Goal: Task Accomplishment & Management: Complete application form

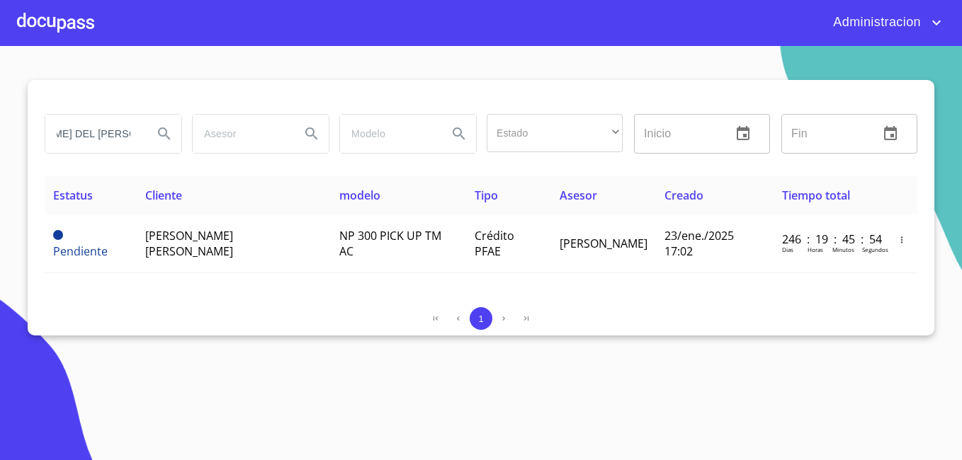
scroll to position [0, 77]
type input "MARIA DEL ROSARIO ASCENCIO"
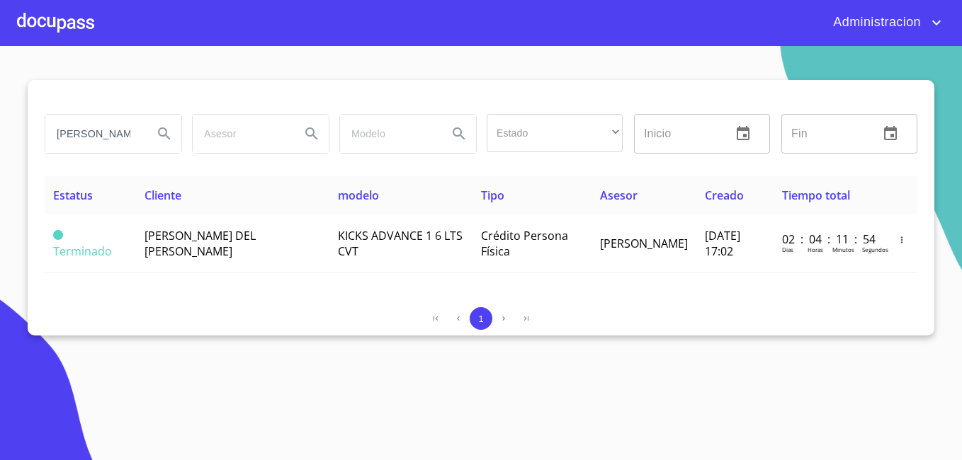
scroll to position [0, 0]
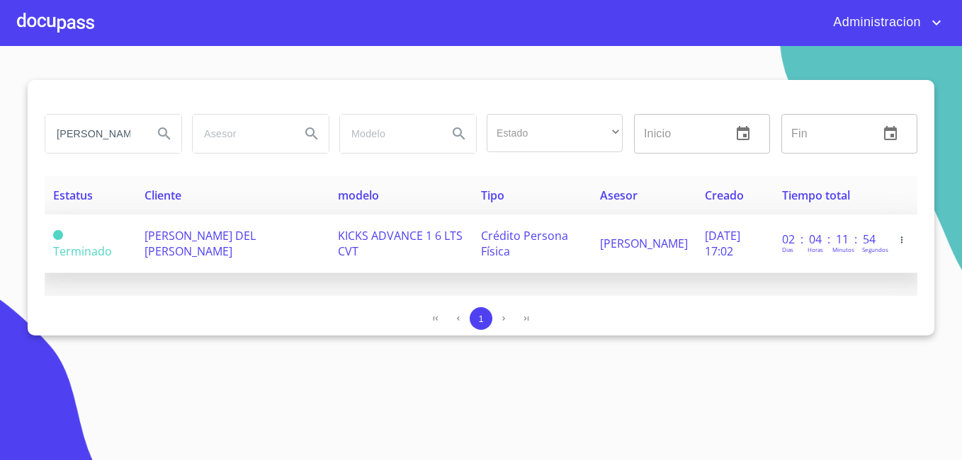
click at [250, 246] on td "MARIA DEL ROSARIO ASCENCIO CARDENAS" at bounding box center [232, 244] width 193 height 59
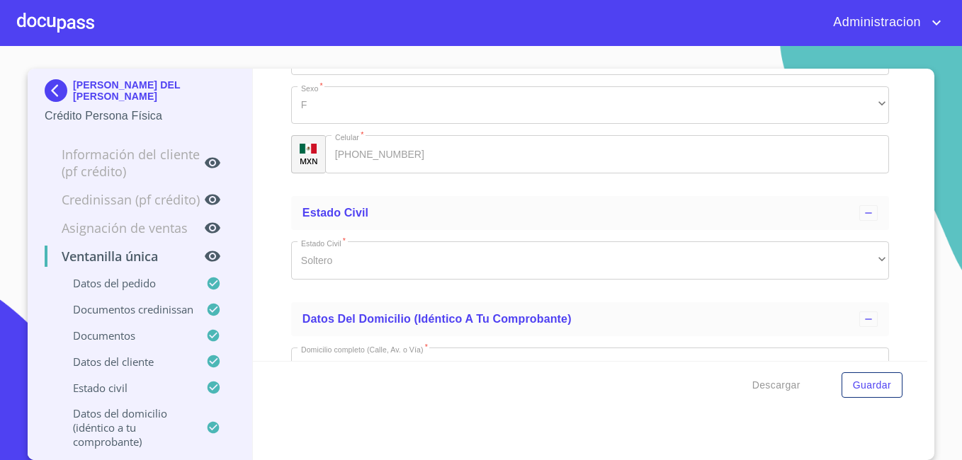
scroll to position [5216, 0]
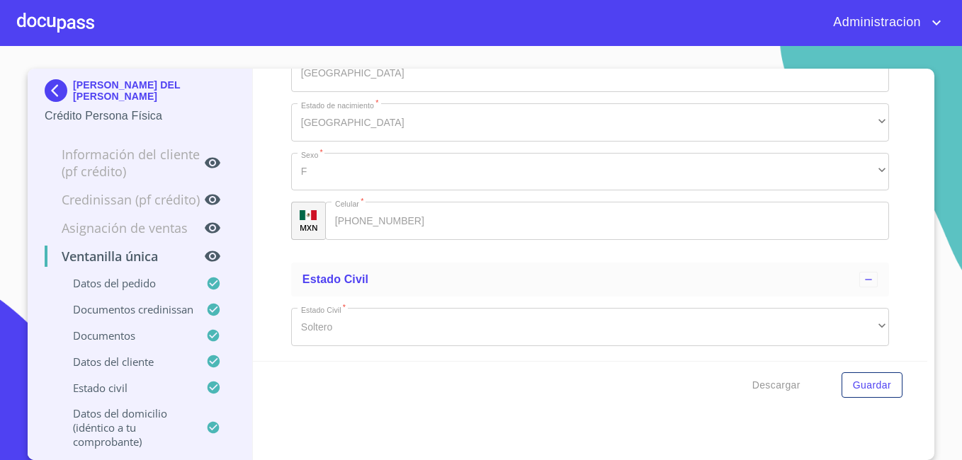
click at [112, 94] on p "MARIA DEL ROSARIO ASCENCIO CARDENAS" at bounding box center [154, 90] width 162 height 23
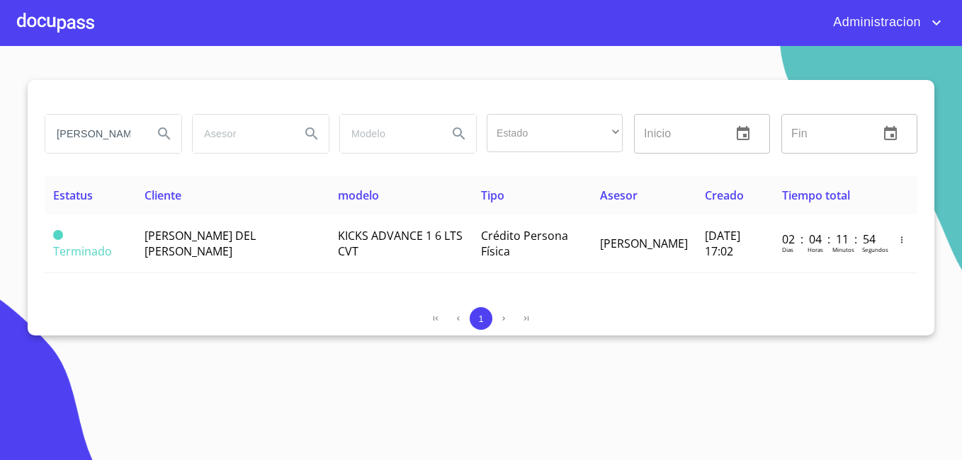
click at [92, 145] on input "MARIA DEL ROSARIO ASCENCIO" at bounding box center [93, 134] width 96 height 38
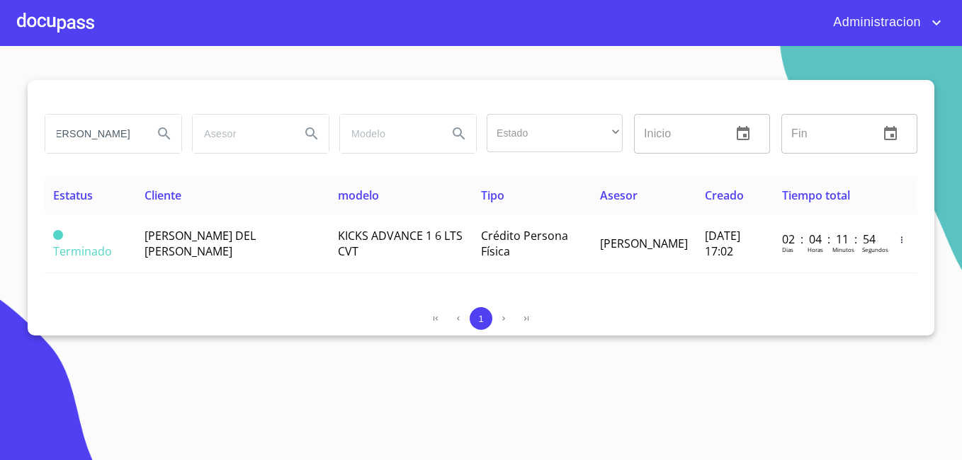
scroll to position [0, 66]
type input "JONATAN GABRIEL CARRILLO"
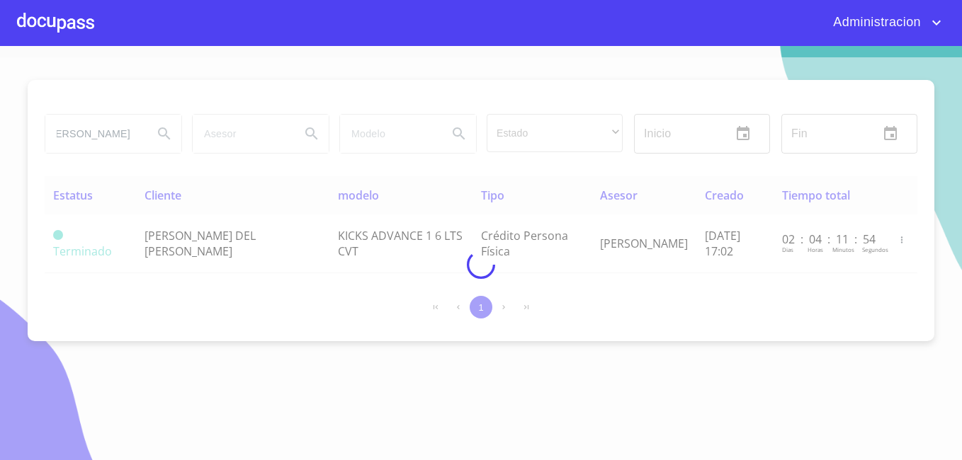
scroll to position [0, 0]
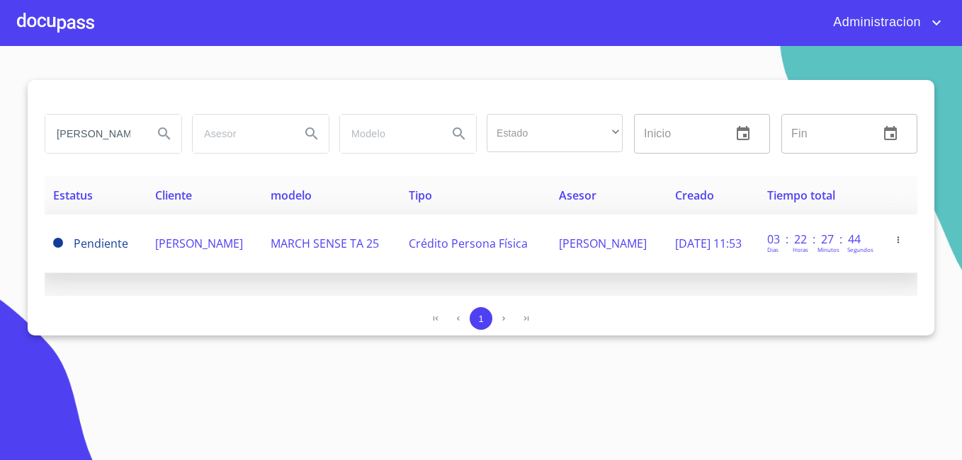
click at [200, 236] on span "JONATAN GABRIEL CARRILLO CALDERON" at bounding box center [199, 244] width 88 height 16
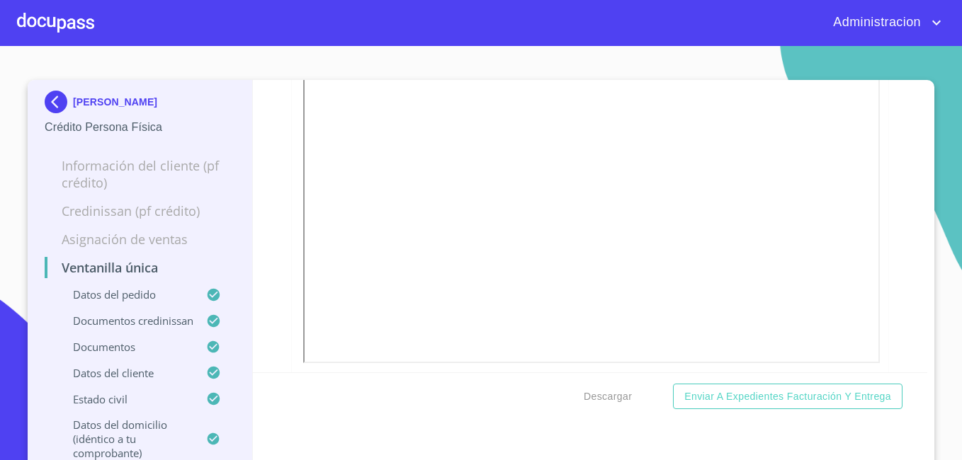
scroll to position [1648, 0]
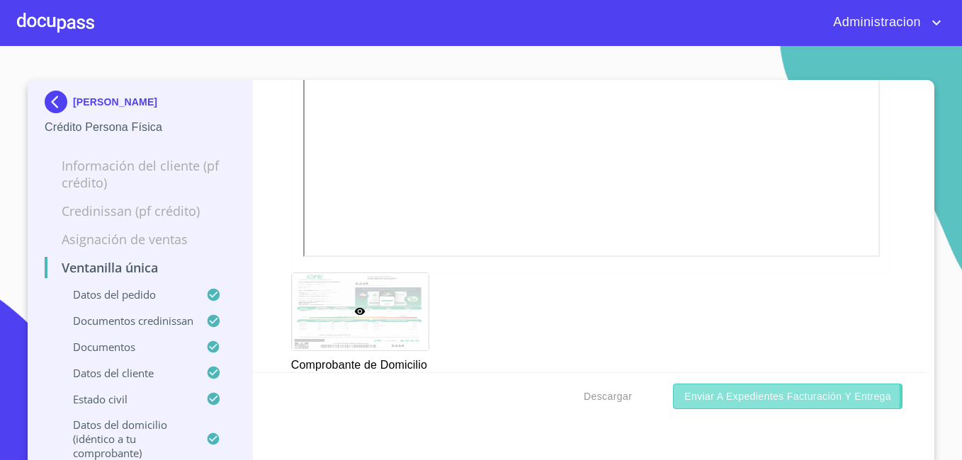
click at [711, 396] on span "Enviar a Expedientes Facturación y Entrega" at bounding box center [787, 397] width 207 height 18
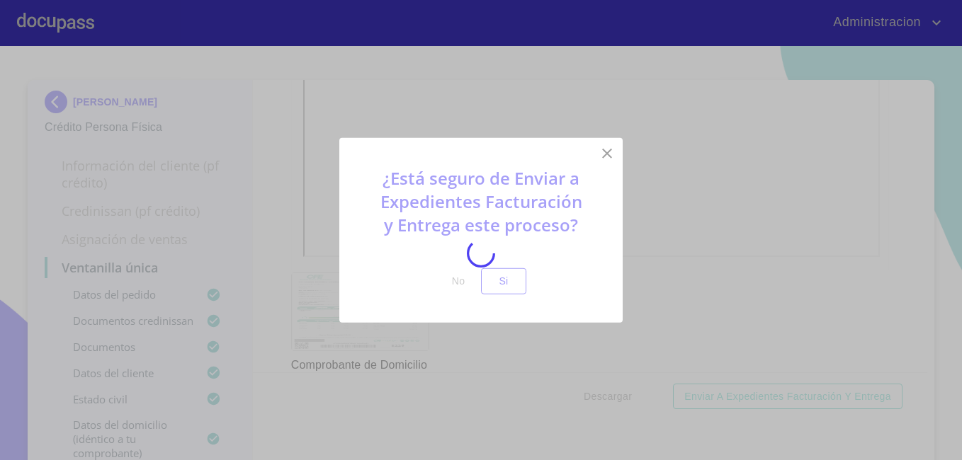
click at [512, 281] on div at bounding box center [481, 253] width 962 height 414
click at [512, 281] on span "Si" at bounding box center [503, 282] width 23 height 18
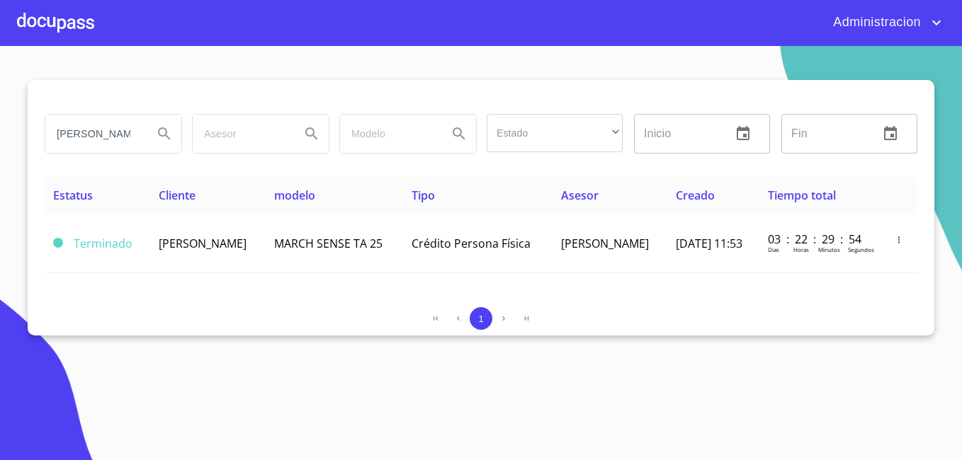
click at [298, 357] on section "JONATAN GABRIEL CARRILLO Estado ​ ​ Inicio ​ Fin ​ Estatus Cliente modelo Tipo …" at bounding box center [481, 253] width 962 height 414
click at [123, 125] on input "JONATAN GABRIEL CARRILLO" at bounding box center [93, 134] width 96 height 38
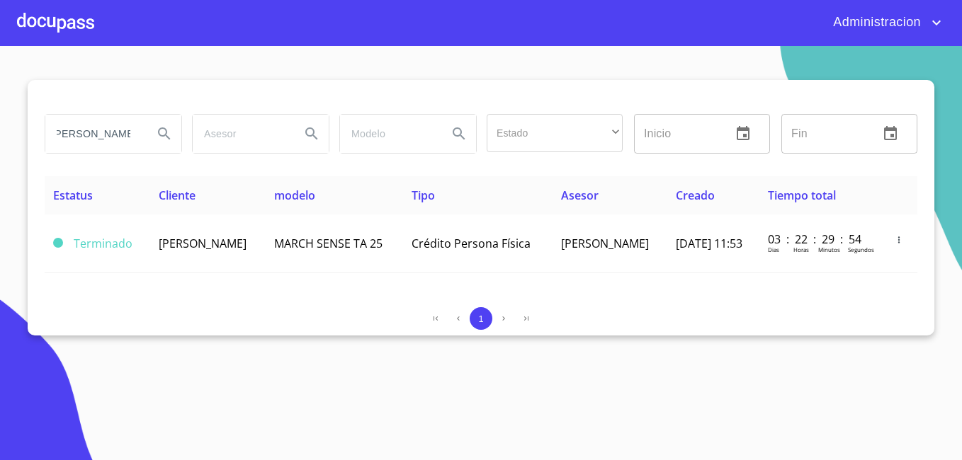
type input "LUZ MARIA GUARDADO BOBADILLA"
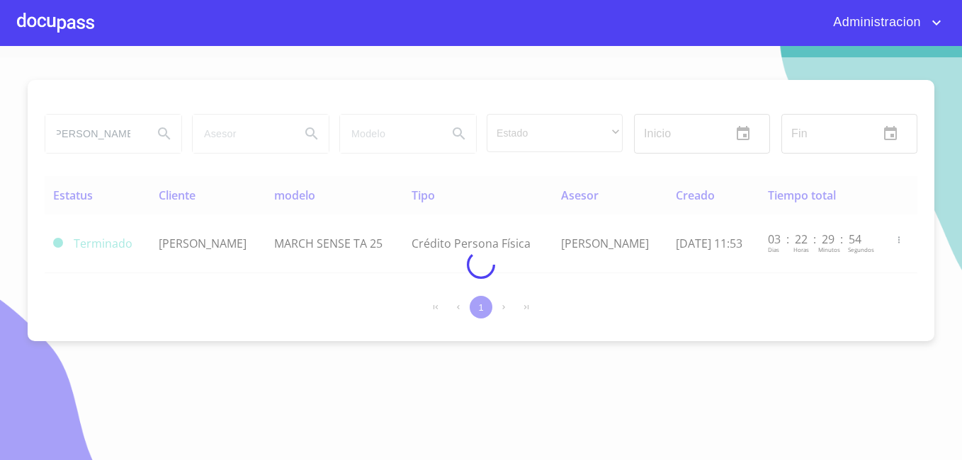
scroll to position [0, 0]
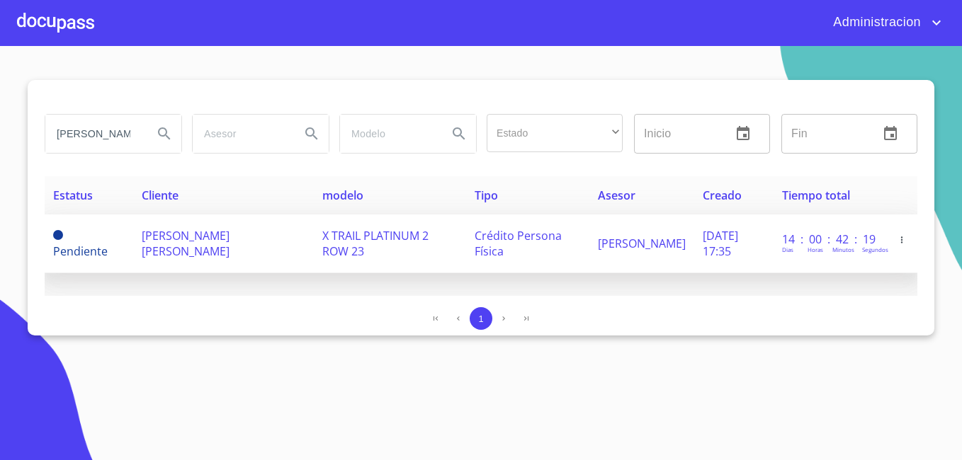
click at [226, 248] on td "LUZ MARIA GUARDADO BOBADILLA" at bounding box center [223, 244] width 181 height 59
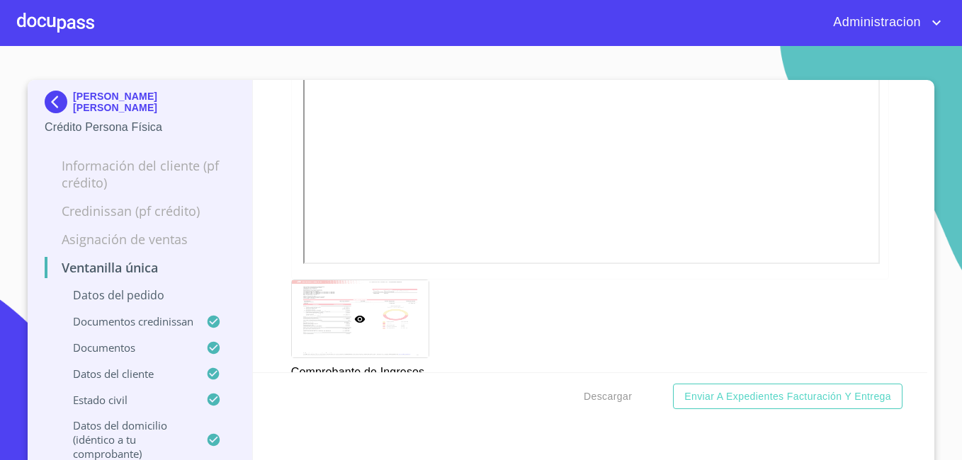
scroll to position [2268, 0]
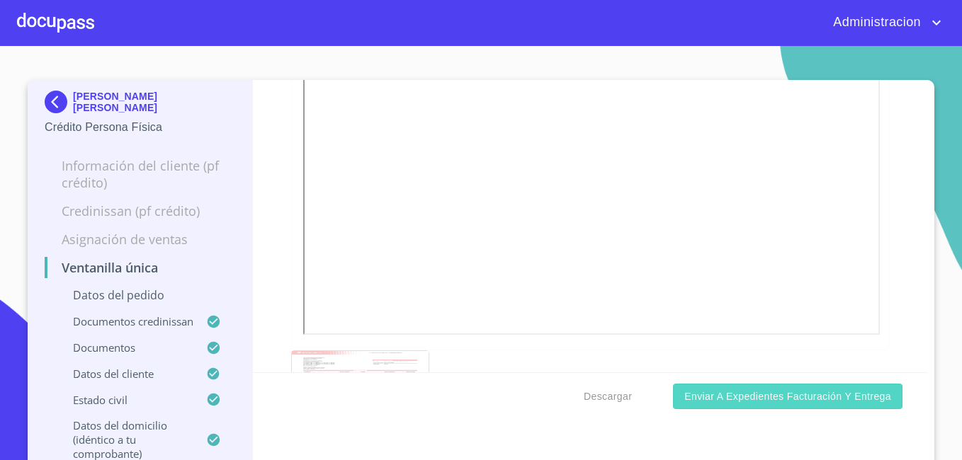
click at [728, 403] on span "Enviar a Expedientes Facturación y Entrega" at bounding box center [787, 397] width 207 height 18
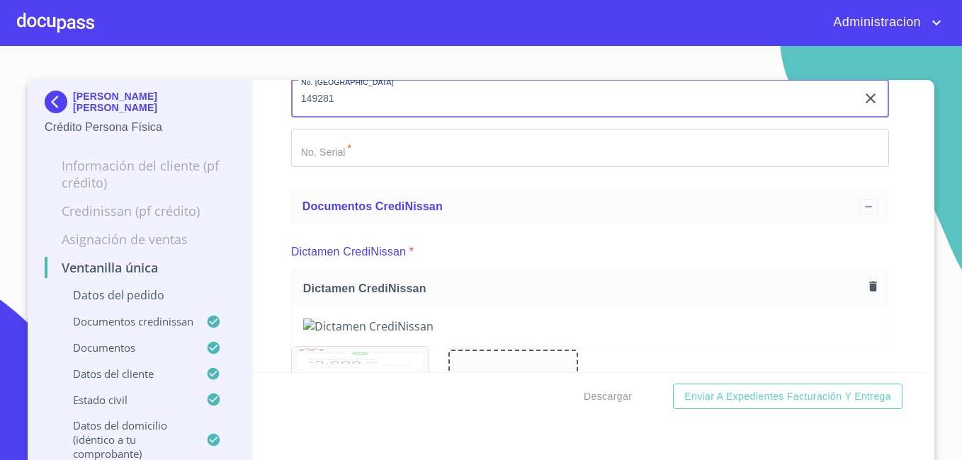
type input "149281"
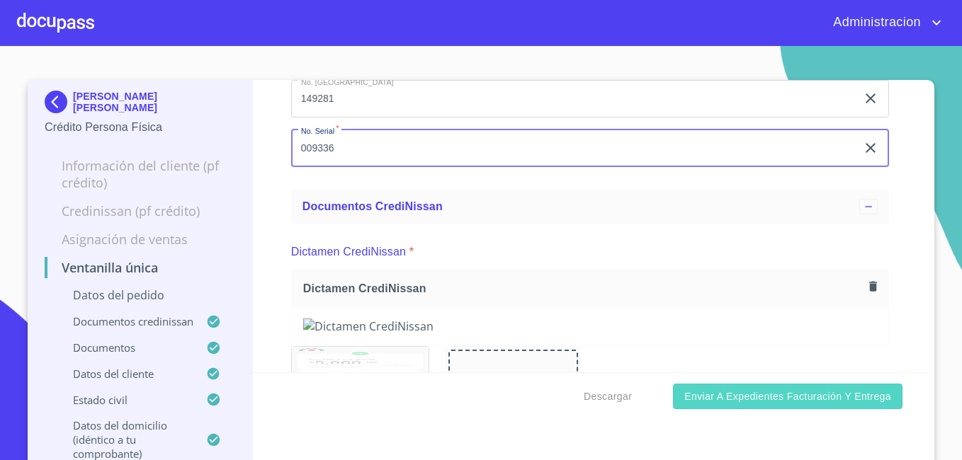
type input "009336"
click at [705, 394] on span "Enviar a Expedientes Facturación y Entrega" at bounding box center [787, 397] width 207 height 18
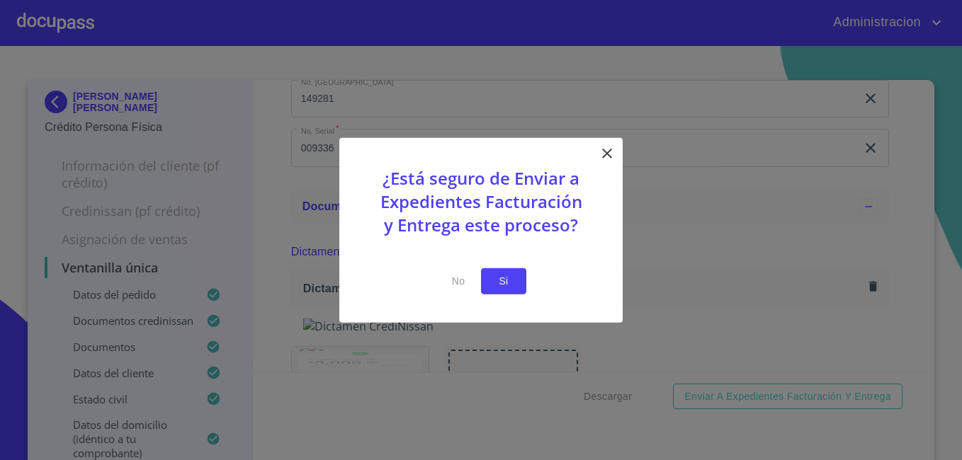
click at [518, 281] on button "Si" at bounding box center [503, 282] width 45 height 26
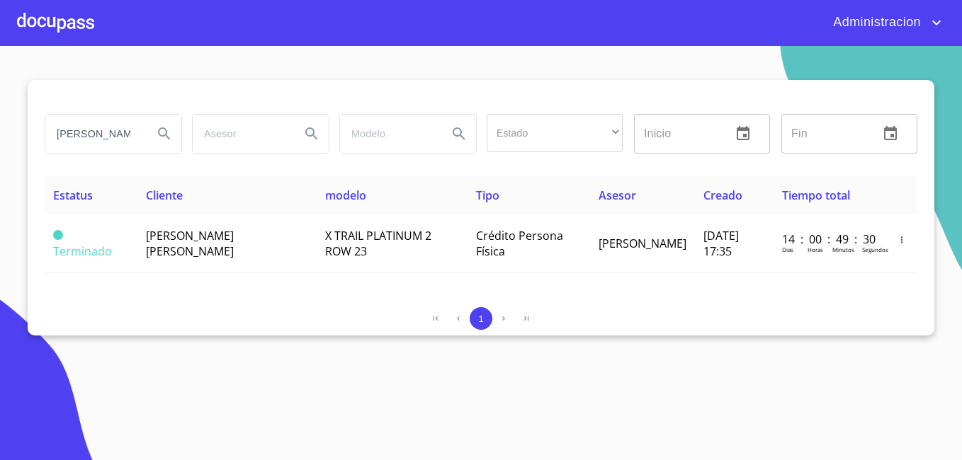
click at [104, 137] on input "LUZ MARIA GUARDADO BOBADILLA" at bounding box center [93, 134] width 96 height 38
type input "[PERSON_NAME] [PERSON_NAME]"
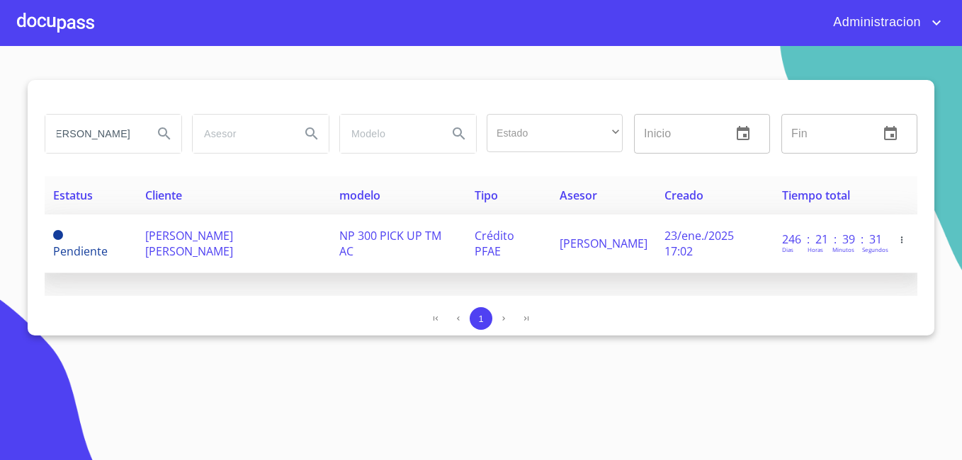
click at [162, 259] on td "[PERSON_NAME] [PERSON_NAME]" at bounding box center [234, 244] width 195 height 59
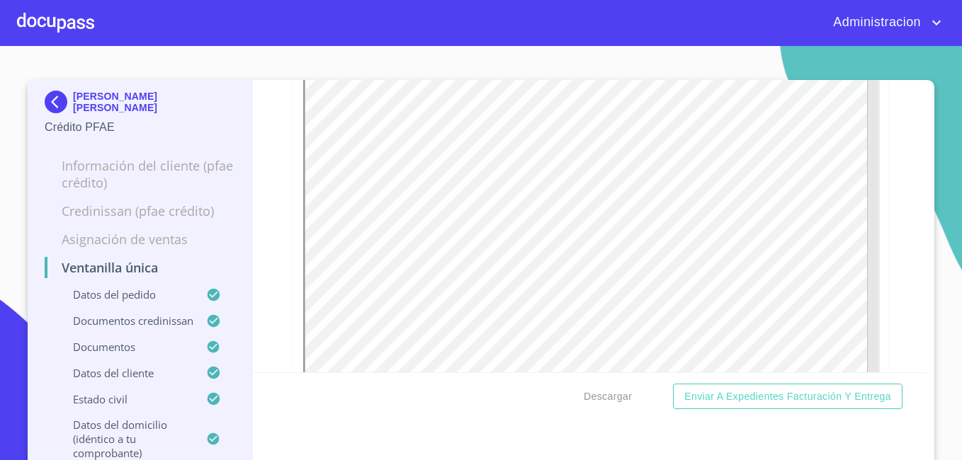
scroll to position [1275, 0]
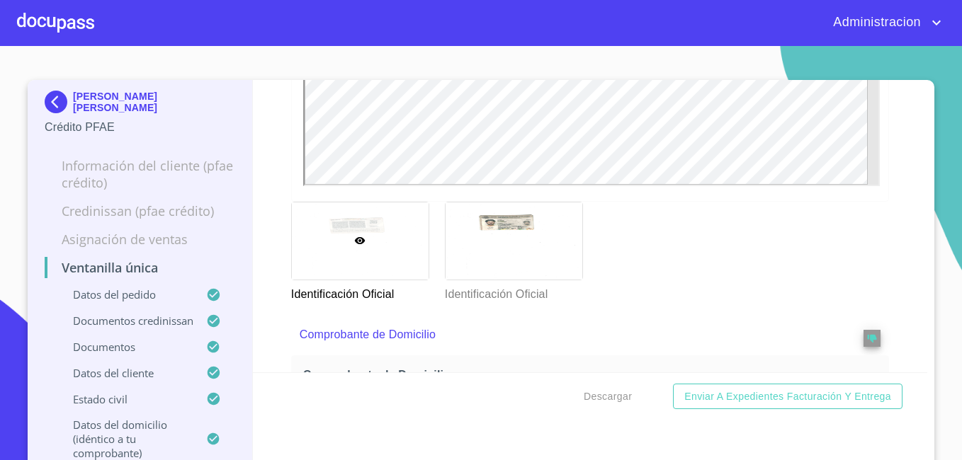
click at [346, 221] on div at bounding box center [360, 241] width 137 height 77
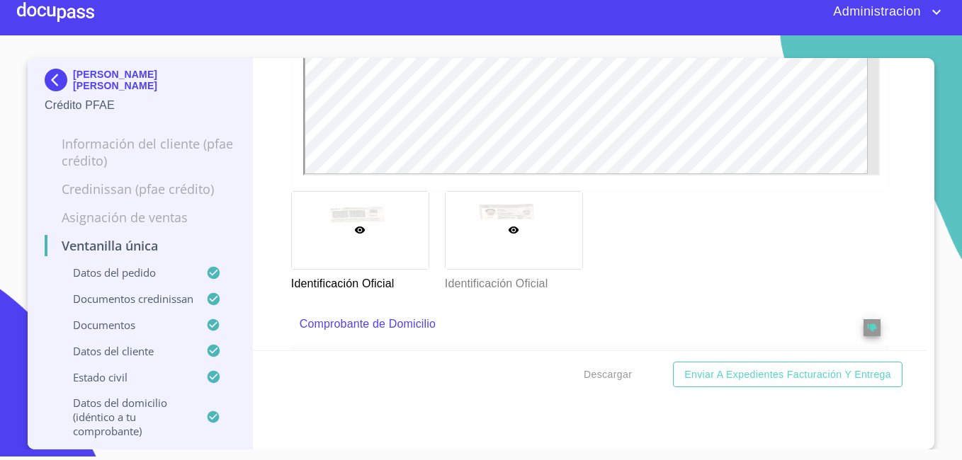
click at [522, 243] on div at bounding box center [514, 230] width 137 height 77
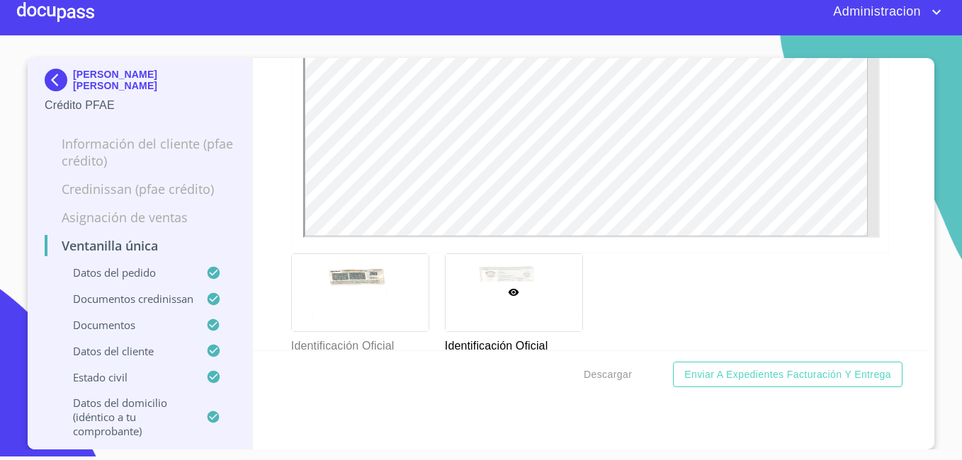
scroll to position [1309, 0]
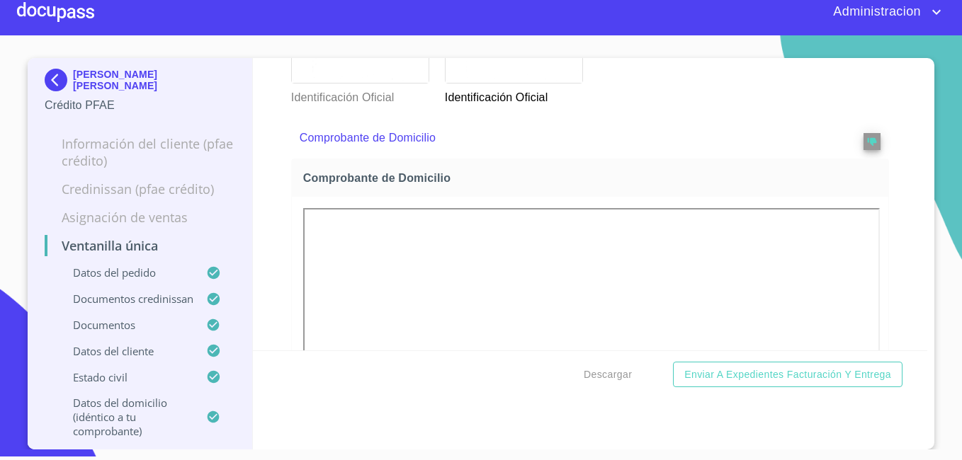
click at [363, 120] on div "Comprobante de Domicilio" at bounding box center [590, 138] width 598 height 41
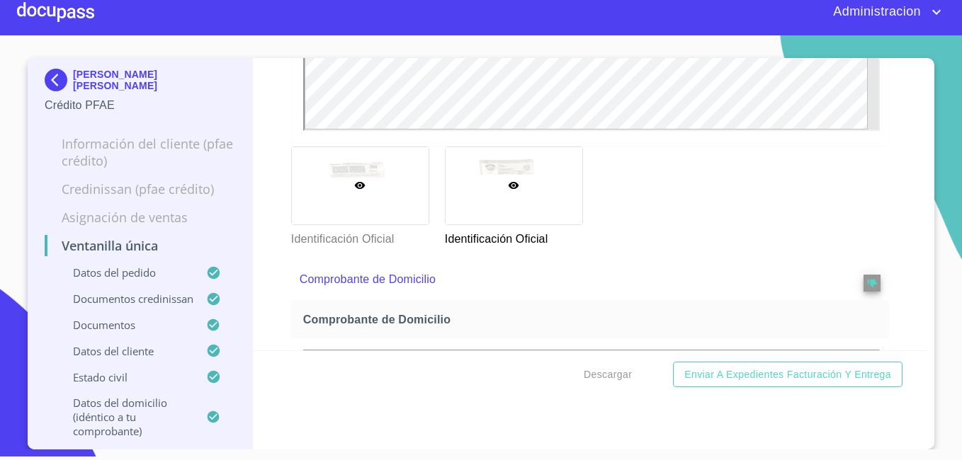
click at [373, 174] on div at bounding box center [360, 185] width 137 height 77
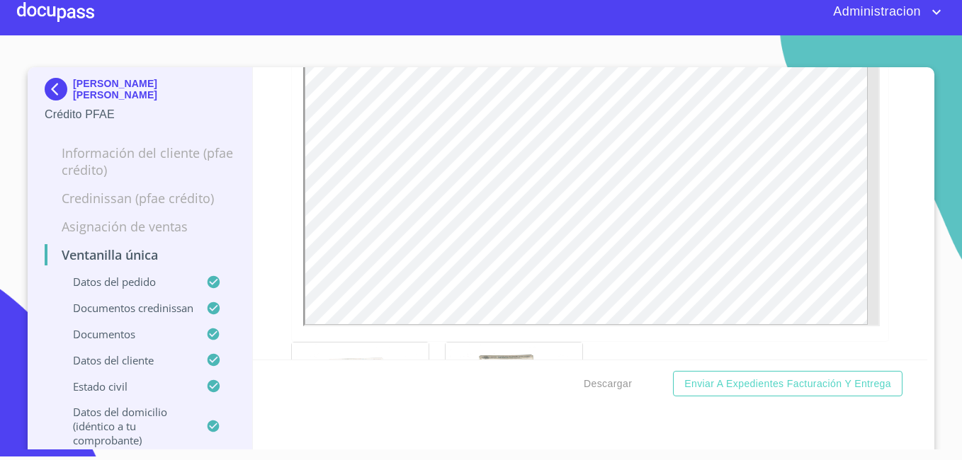
scroll to position [0, 0]
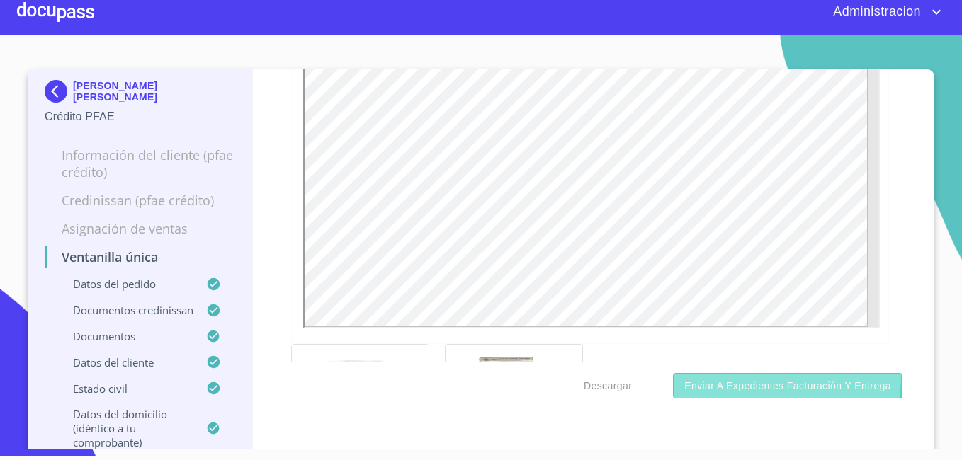
click at [706, 373] on button "Enviar a Expedientes Facturación y Entrega" at bounding box center [788, 386] width 230 height 26
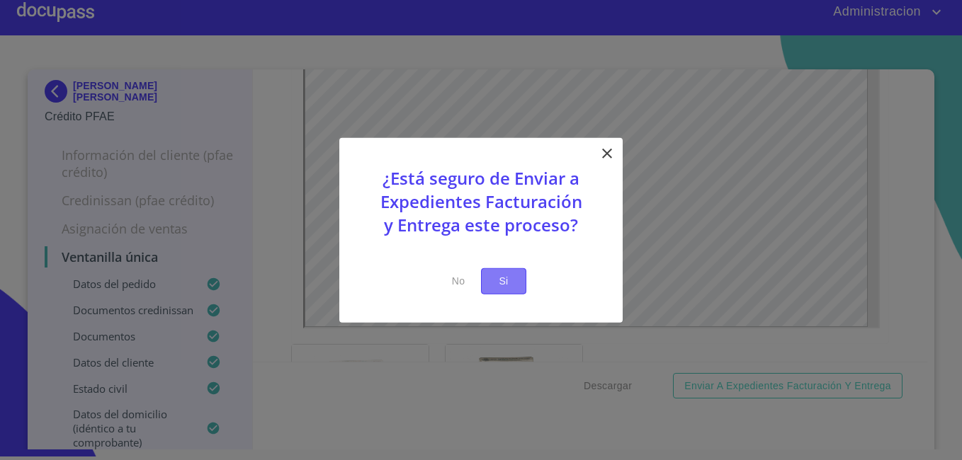
click at [484, 275] on button "Si" at bounding box center [503, 282] width 45 height 26
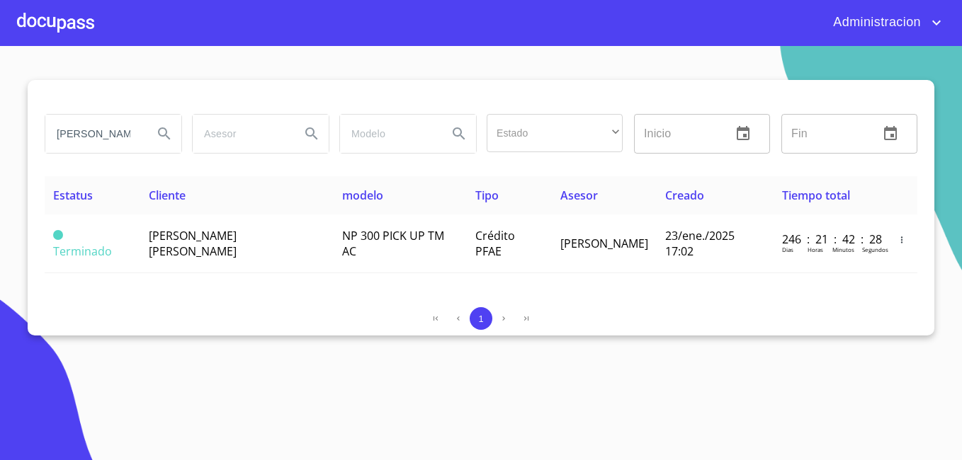
click at [96, 135] on input "[PERSON_NAME] [PERSON_NAME]" at bounding box center [93, 134] width 96 height 38
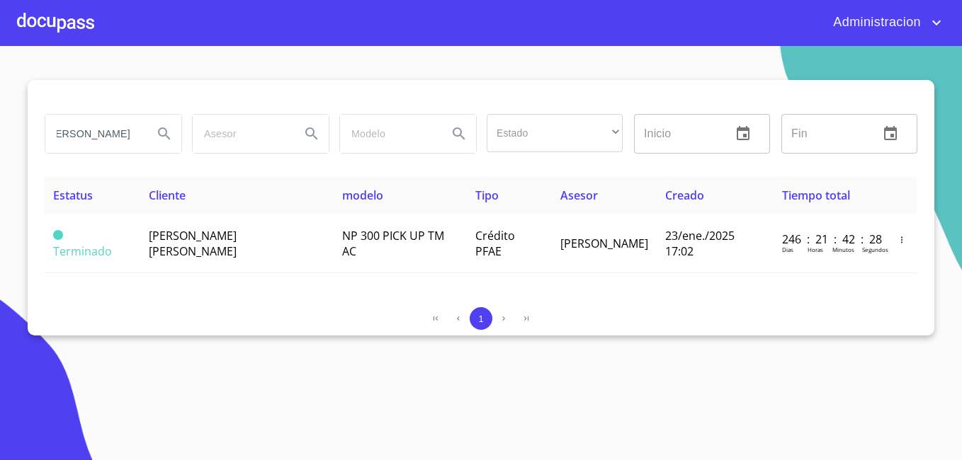
type input "[PERSON_NAME]"
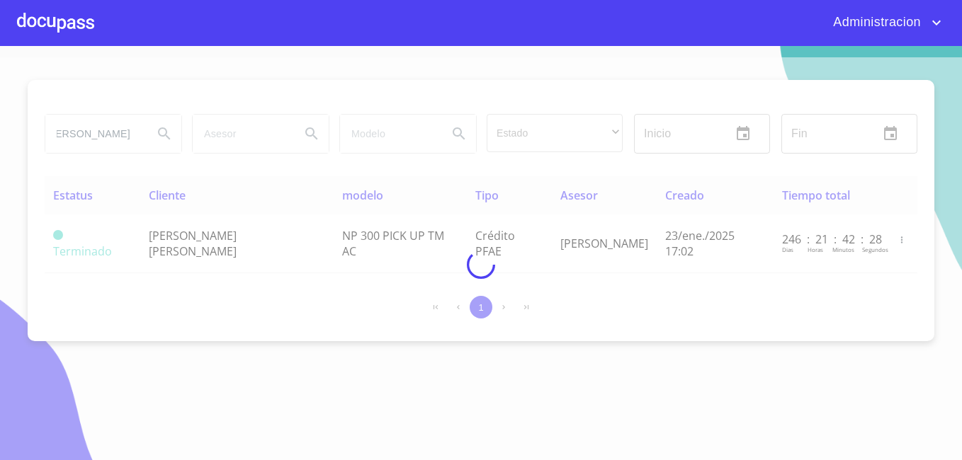
scroll to position [0, 0]
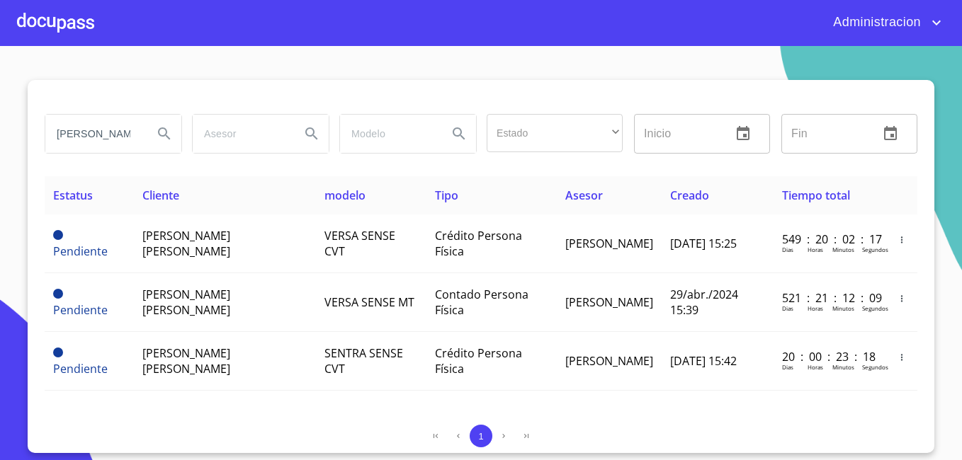
click at [115, 134] on input "[PERSON_NAME]" at bounding box center [93, 134] width 96 height 38
click at [866, 5] on div "Administracion" at bounding box center [481, 22] width 962 height 45
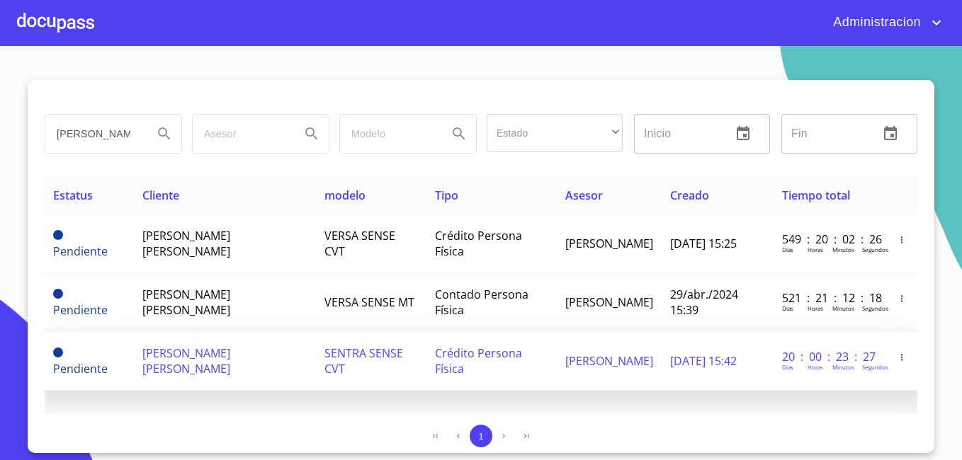
click at [597, 360] on span "[PERSON_NAME]" at bounding box center [609, 362] width 88 height 16
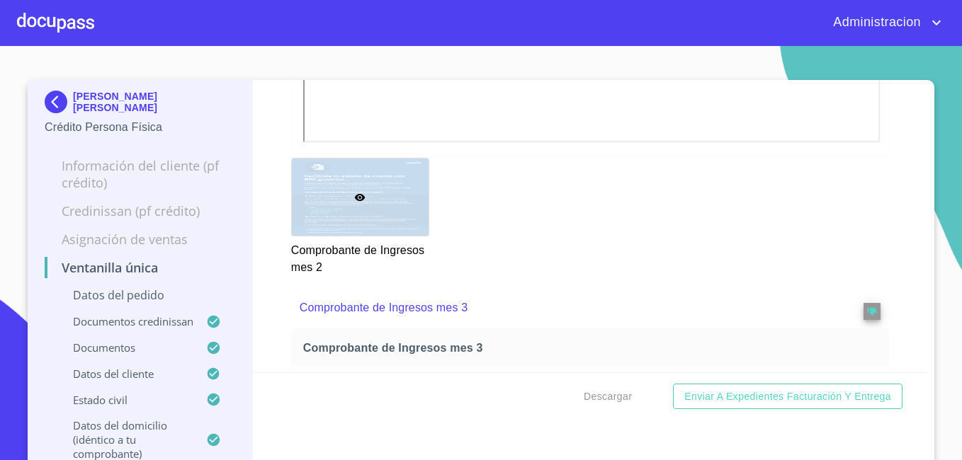
scroll to position [3163, 0]
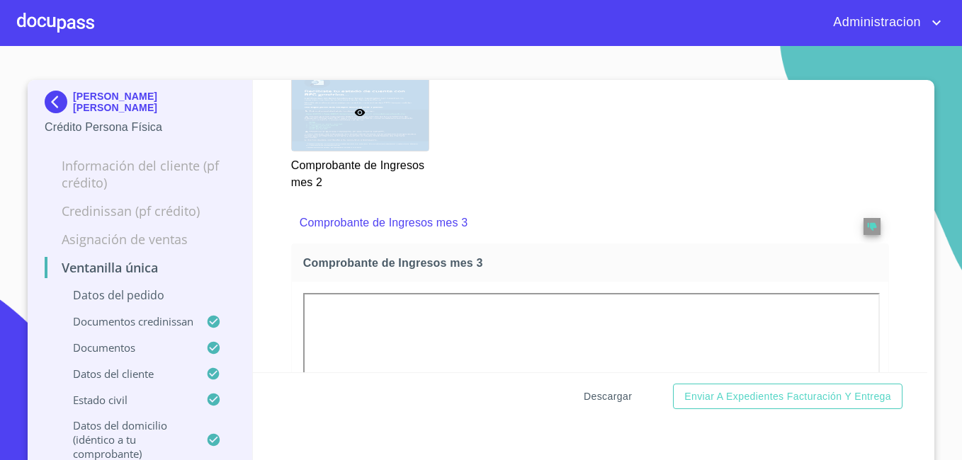
click at [617, 392] on span "Descargar" at bounding box center [608, 397] width 48 height 18
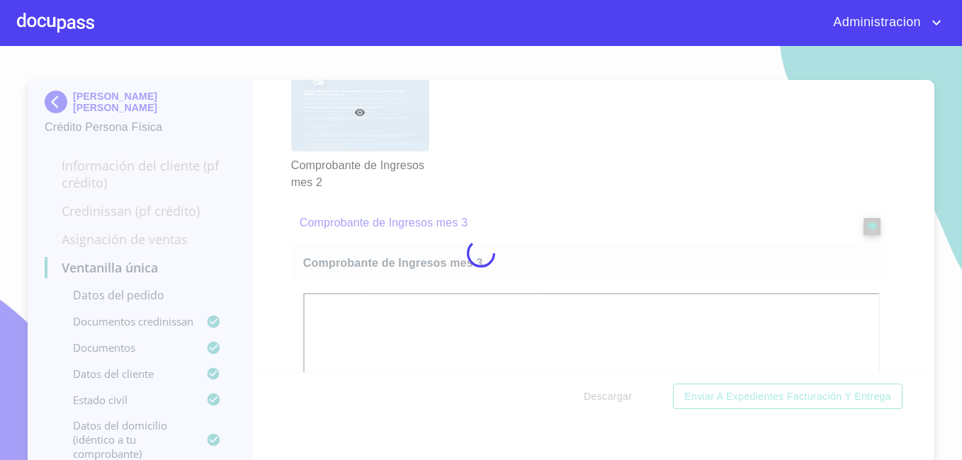
click at [617, 392] on div at bounding box center [481, 253] width 962 height 414
click at [617, 392] on div "0%" at bounding box center [481, 253] width 962 height 414
click at [617, 392] on div "5%" at bounding box center [481, 253] width 962 height 414
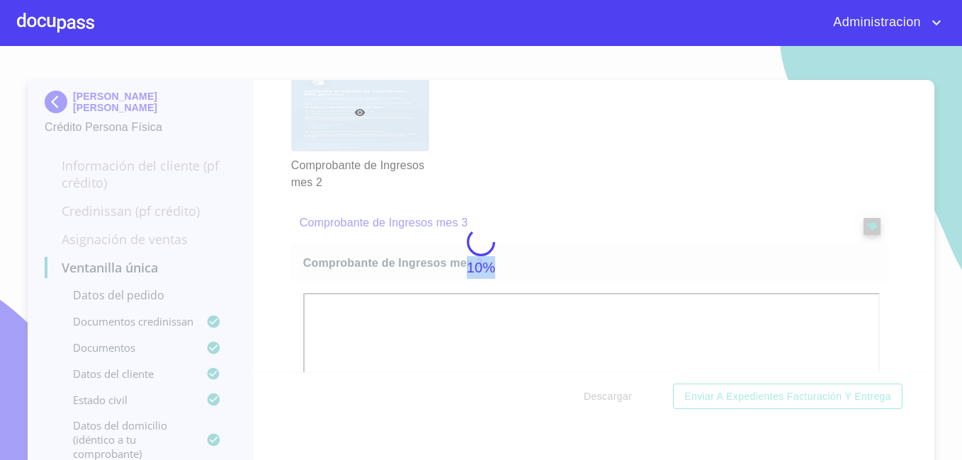
click at [617, 392] on div "10%" at bounding box center [481, 253] width 962 height 414
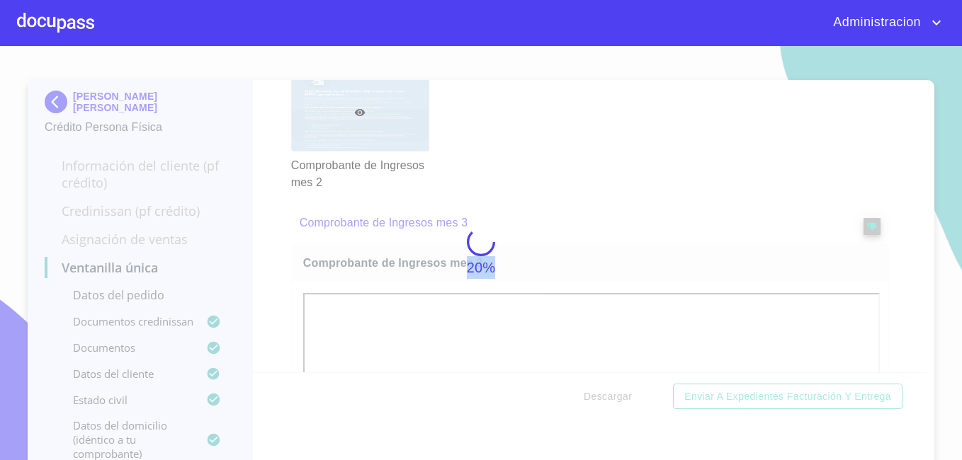
click at [617, 392] on div "20%" at bounding box center [481, 253] width 962 height 414
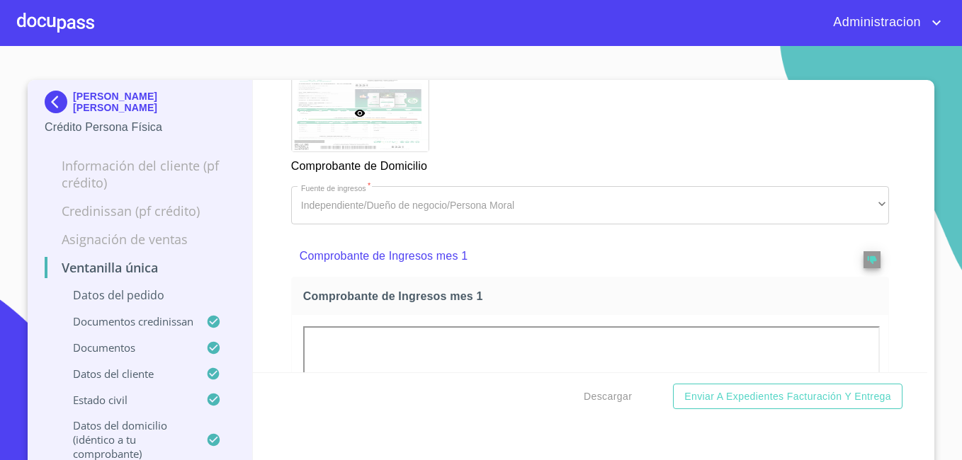
scroll to position [2225, 0]
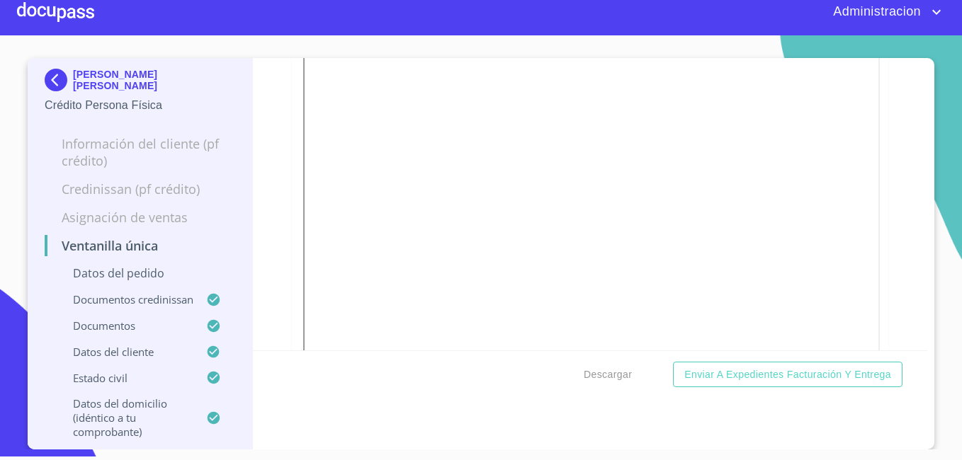
scroll to position [2172, 0]
